Goal: Task Accomplishment & Management: Use online tool/utility

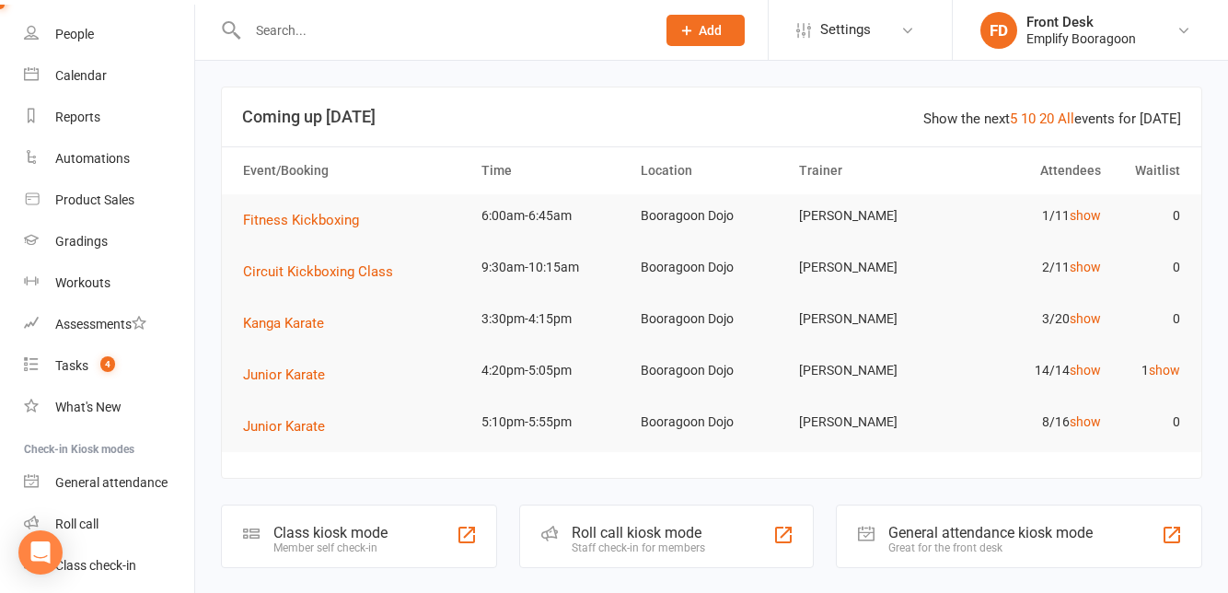
scroll to position [167, 0]
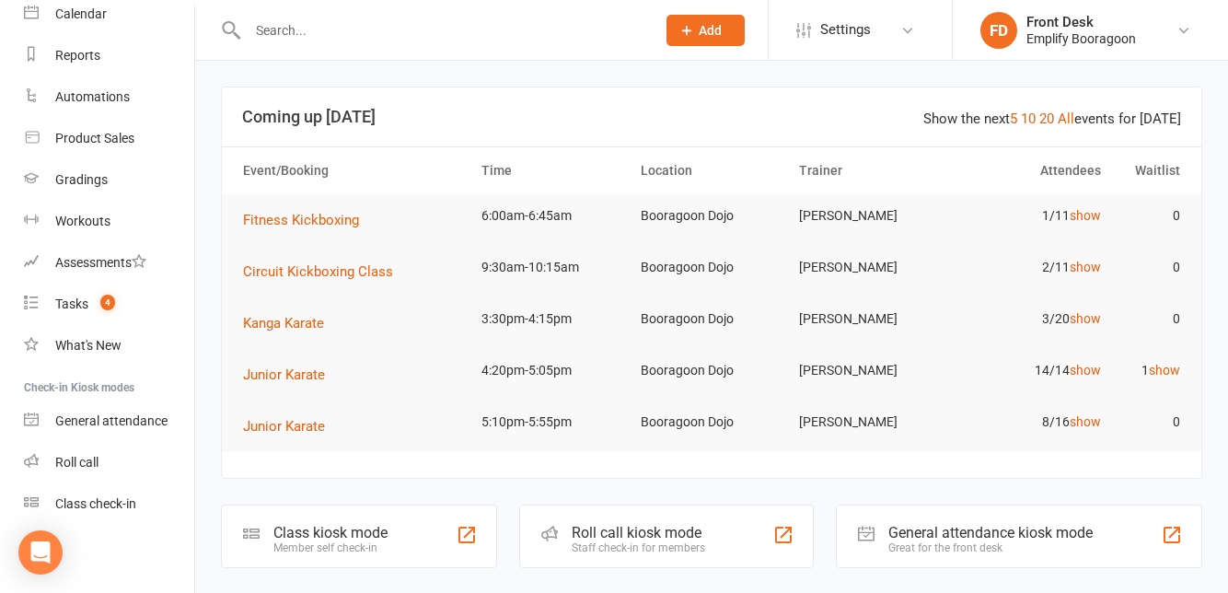
click at [79, 501] on div "Class check-in" at bounding box center [95, 503] width 81 height 15
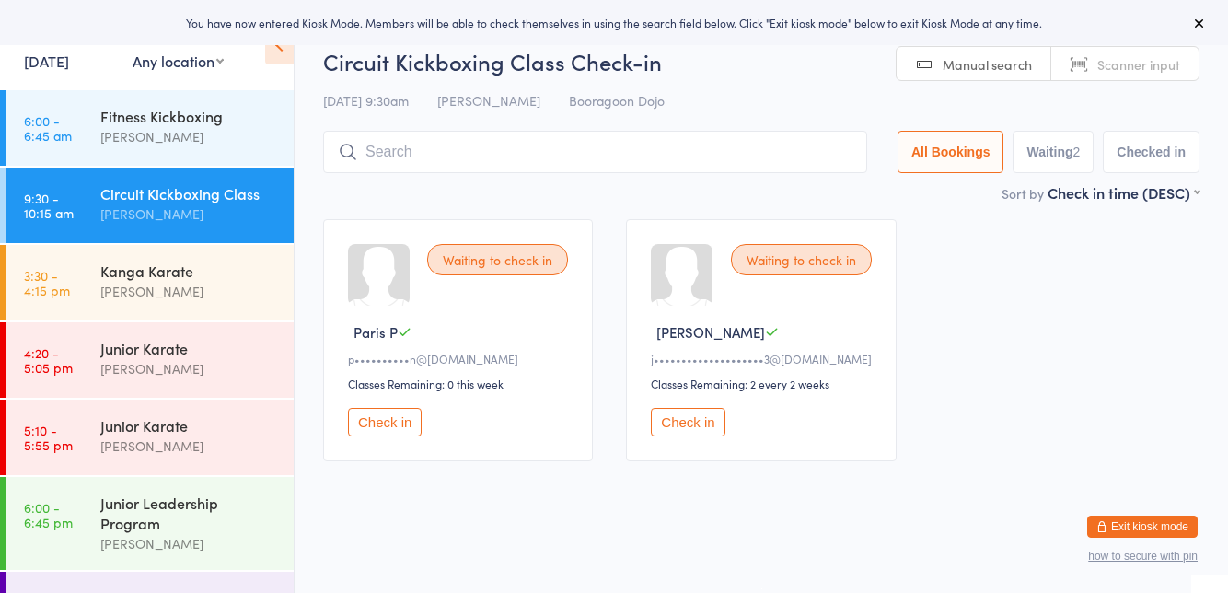
click at [115, 127] on div "[PERSON_NAME]" at bounding box center [189, 136] width 178 height 21
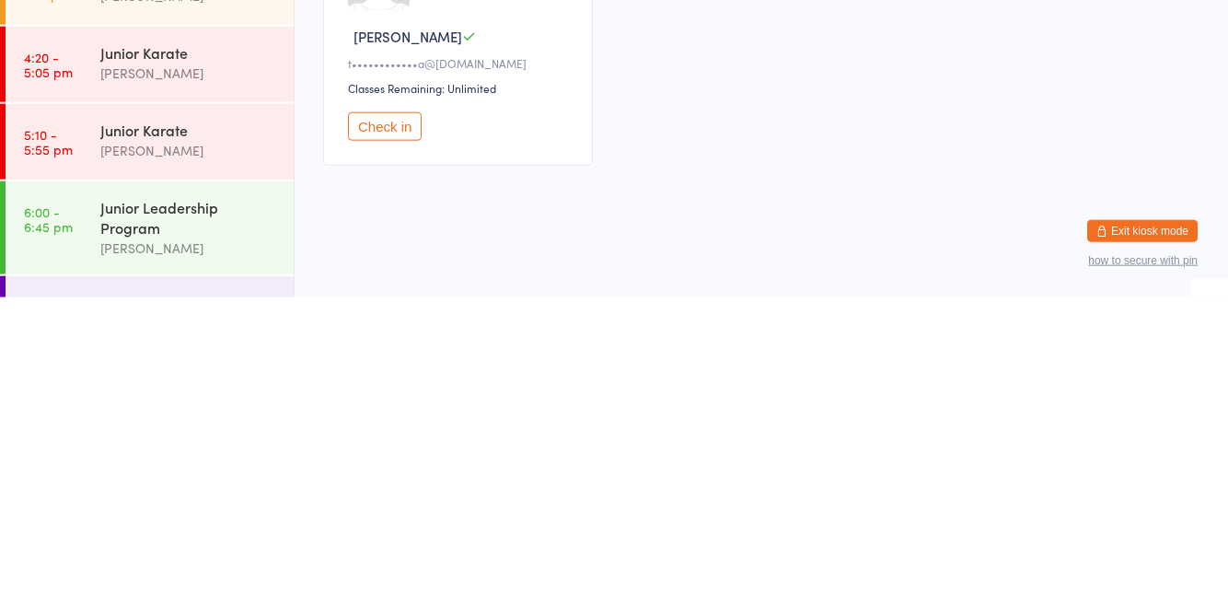
click at [371, 422] on button "Check in" at bounding box center [385, 422] width 74 height 29
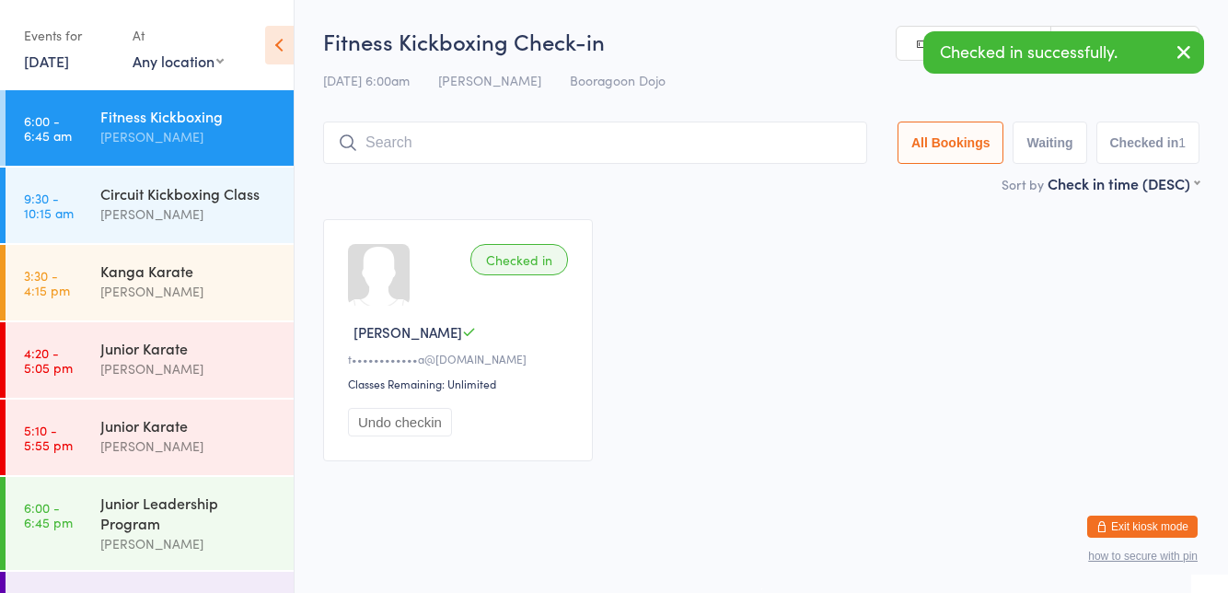
click at [99, 214] on link "9:30 - 10:15 am Circuit Kickboxing Class [PERSON_NAME]" at bounding box center [150, 204] width 288 height 75
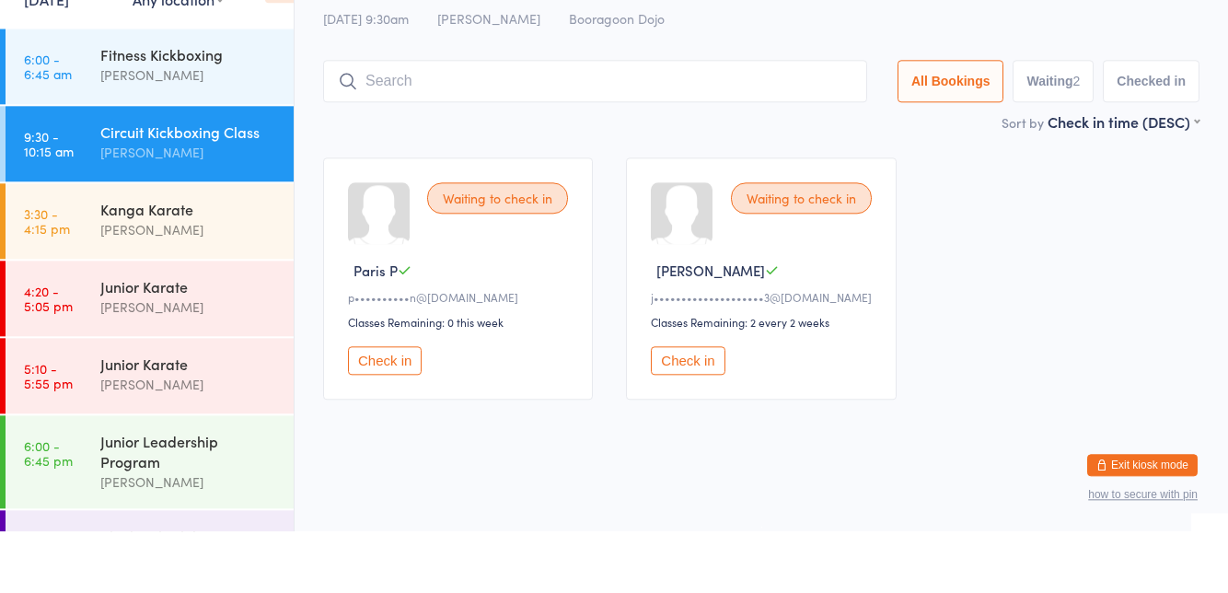
click at [123, 129] on div "[PERSON_NAME]" at bounding box center [189, 136] width 178 height 21
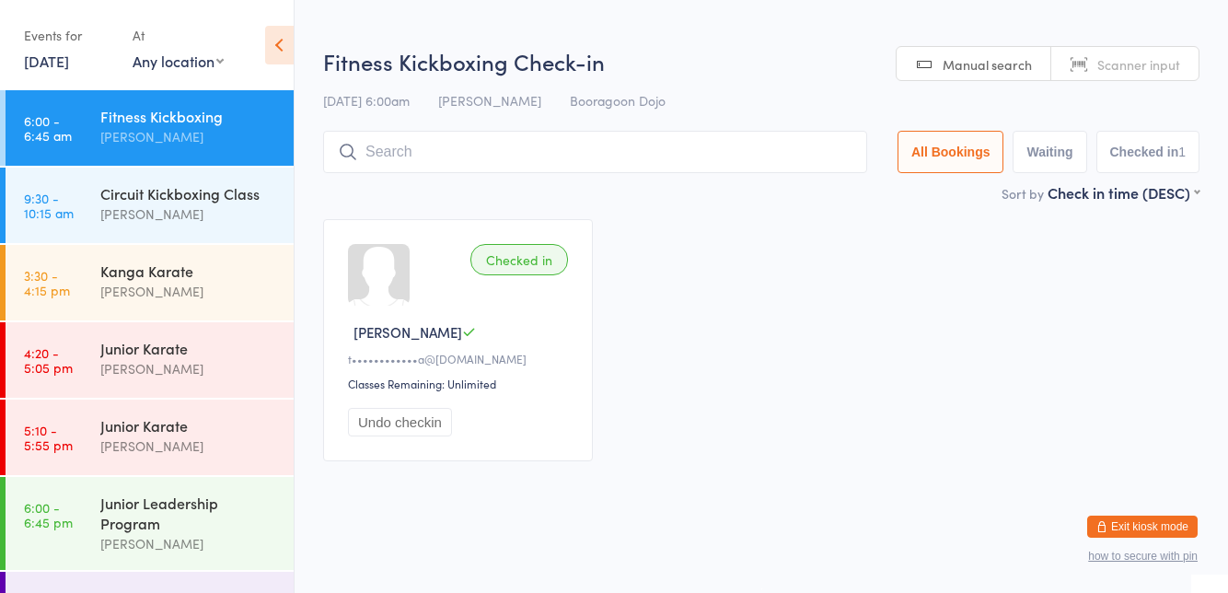
click at [744, 243] on div "Checked in [PERSON_NAME] P t••••••••••••a@[DOMAIN_NAME] Classes Remaining: Unli…" at bounding box center [760, 339] width 909 height 275
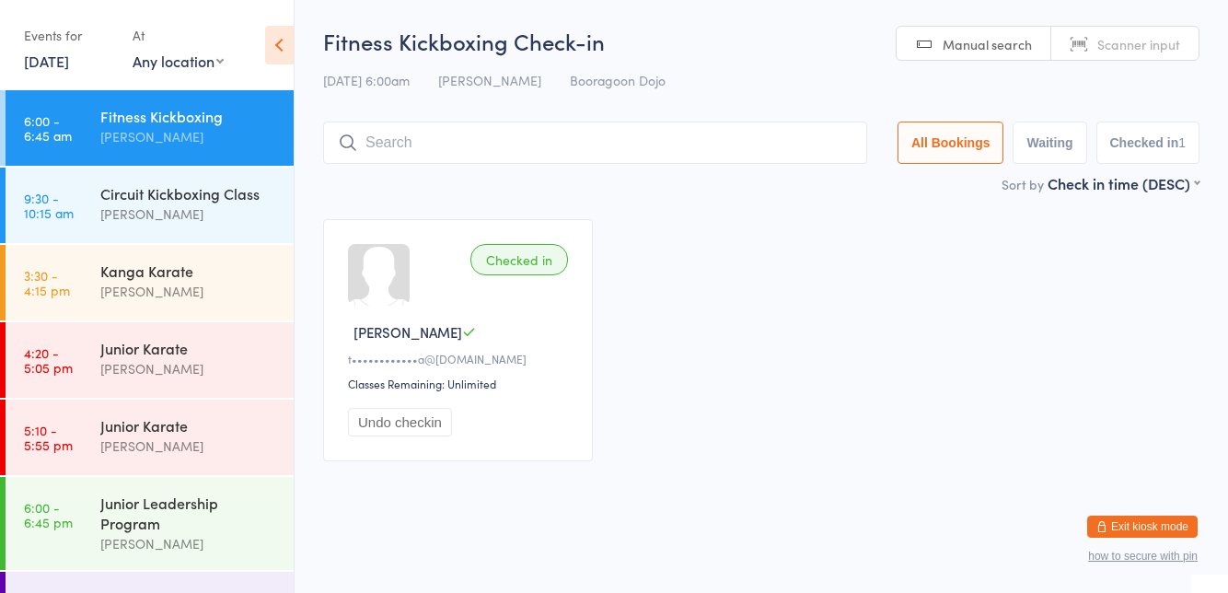
click at [118, 197] on div "Circuit Kickboxing Class" at bounding box center [189, 193] width 178 height 20
